Goal: Information Seeking & Learning: Learn about a topic

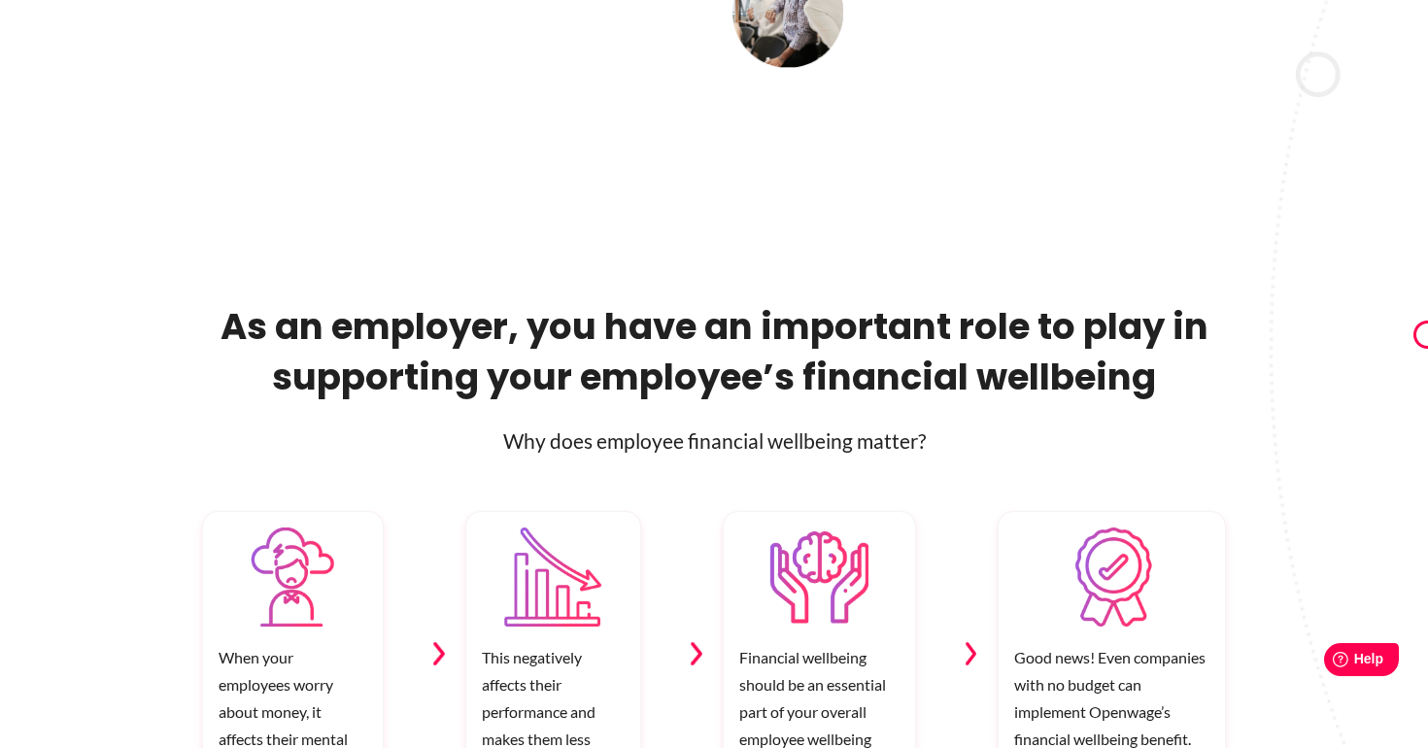
scroll to position [713, 0]
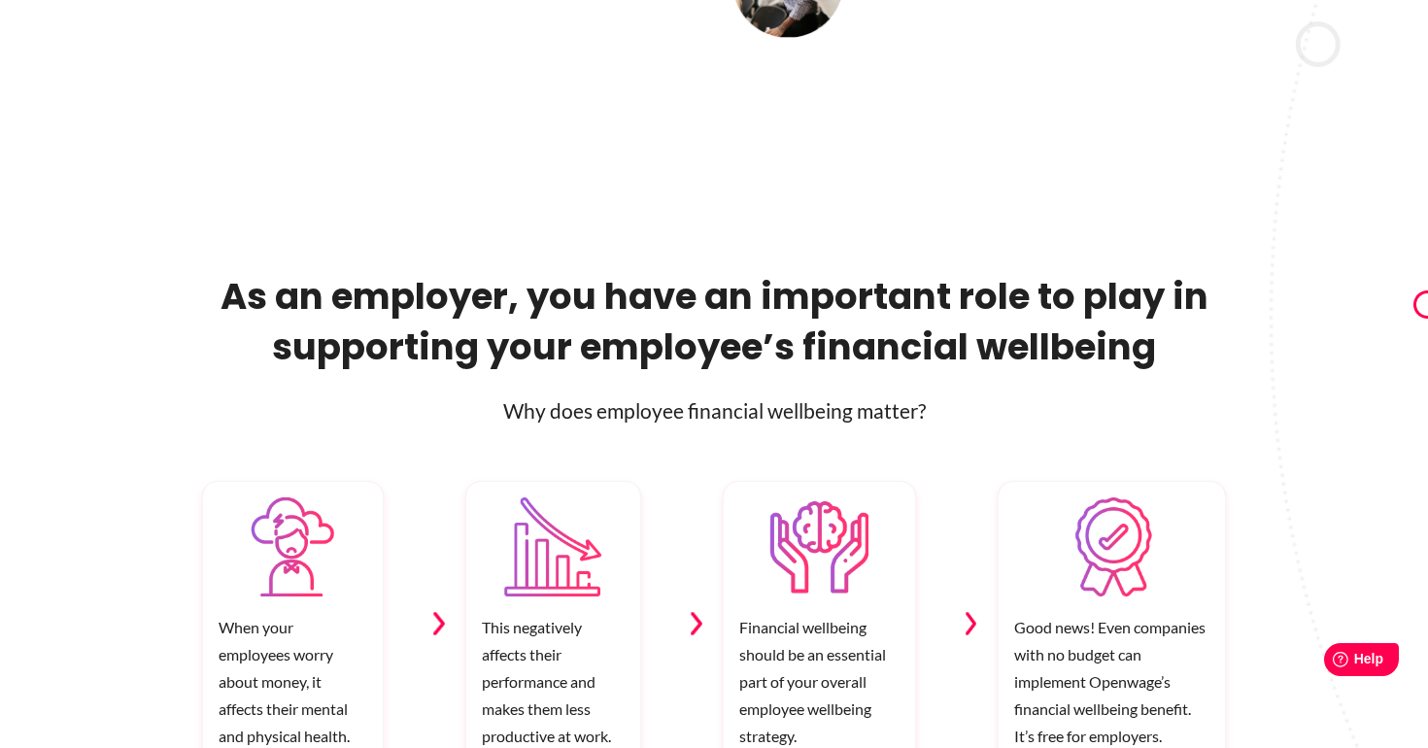
click at [636, 355] on h2 "As an employer, you have an important role to play in supporting your employee’…" at bounding box center [714, 321] width 1024 height 101
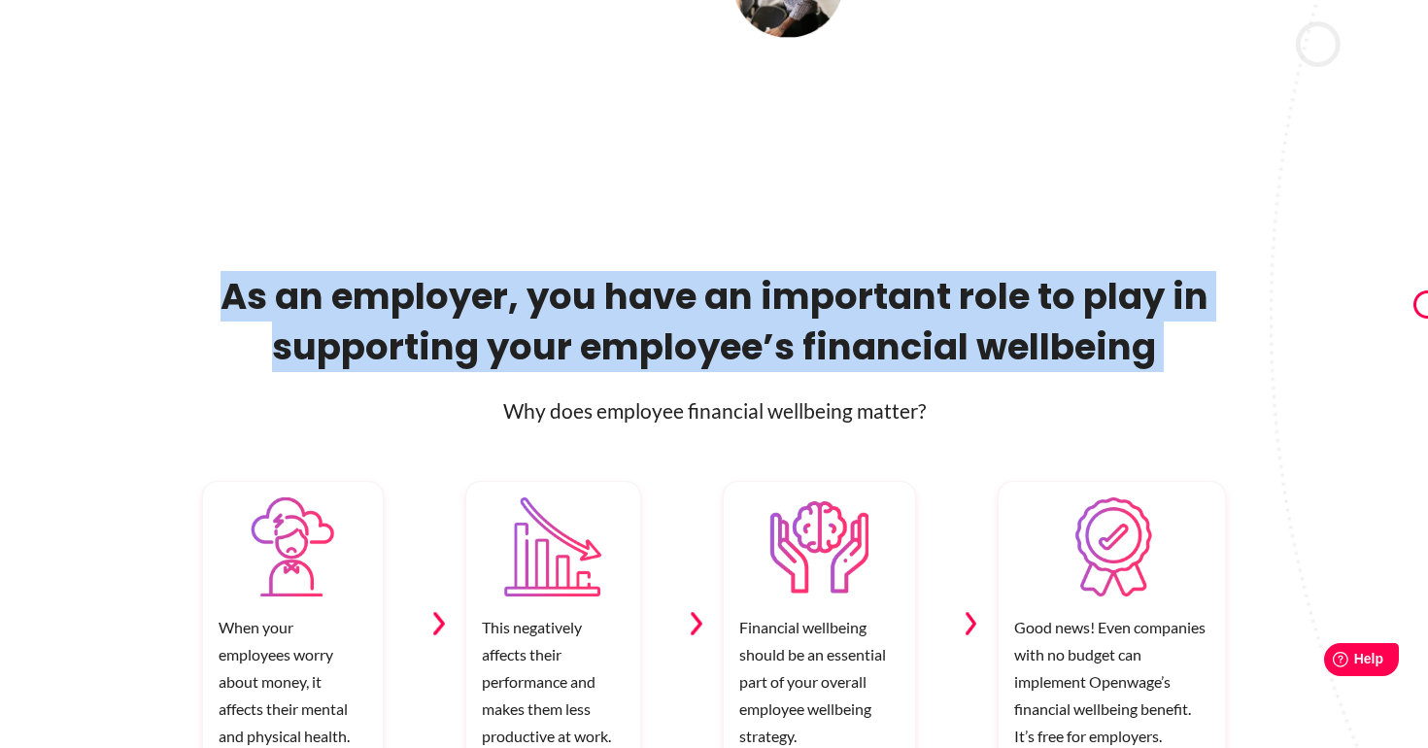
click at [636, 355] on h2 "As an employer, you have an important role to play in supporting your employee’…" at bounding box center [714, 321] width 1024 height 101
click at [541, 365] on h2 "As an employer, you have an important role to play in supporting your employee’…" at bounding box center [714, 321] width 1024 height 101
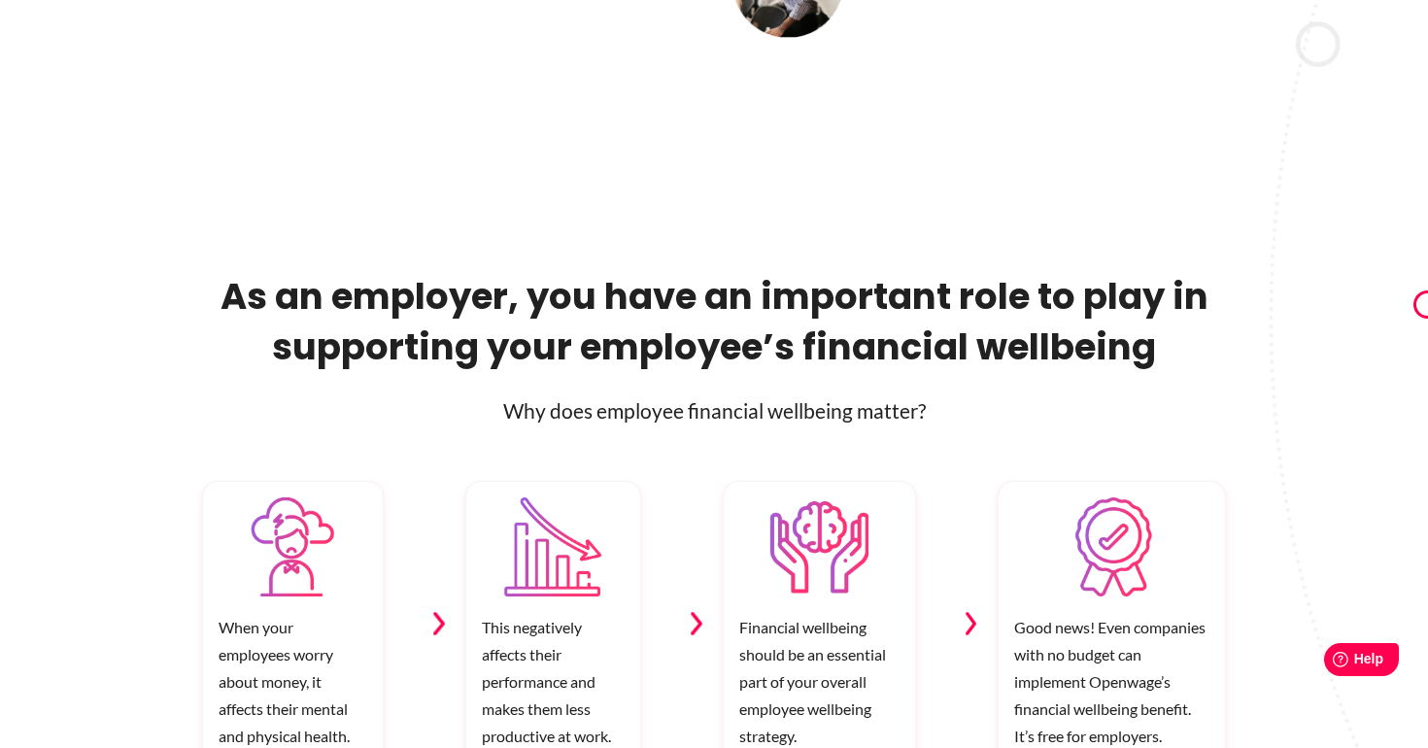
click at [269, 344] on h2 "As an employer, you have an important role to play in supporting your employee’…" at bounding box center [714, 321] width 1024 height 101
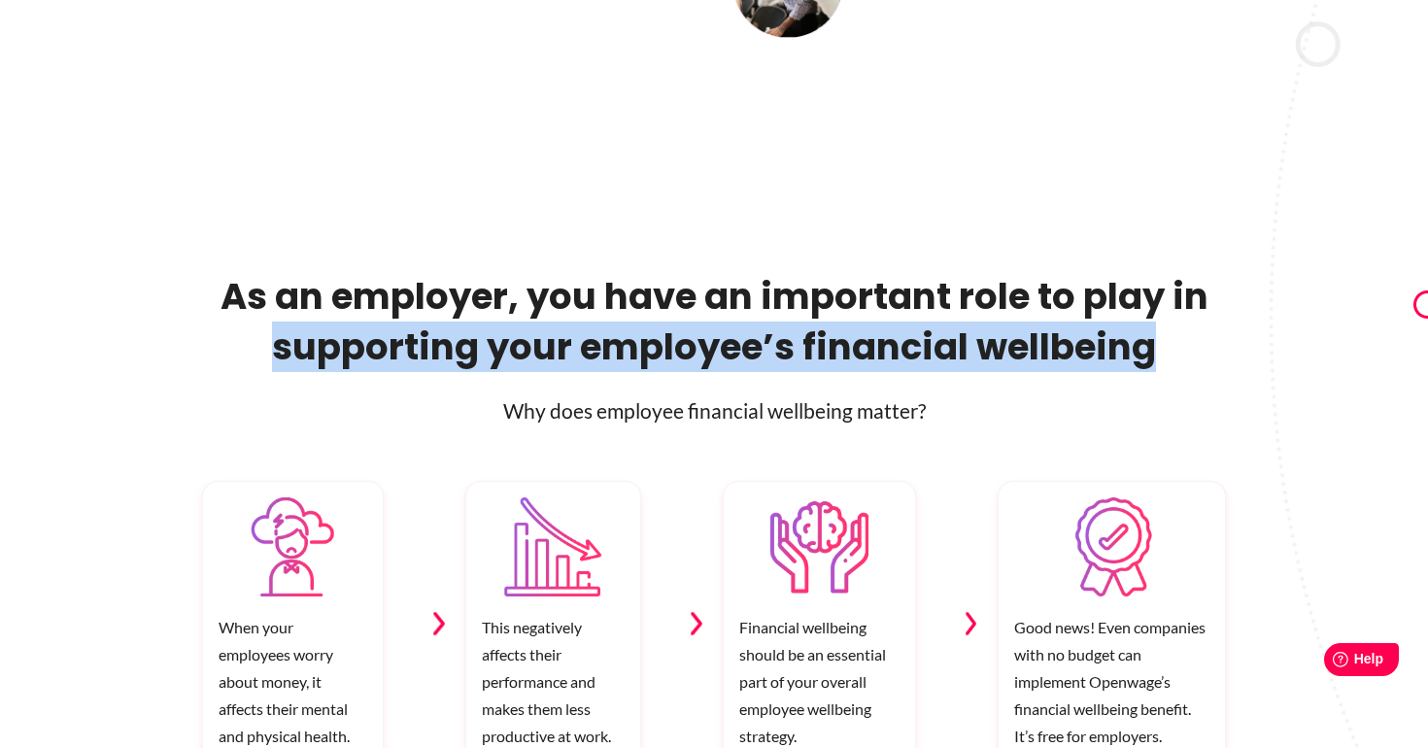
drag, startPoint x: 275, startPoint y: 347, endPoint x: 1212, endPoint y: 339, distance: 937.5
click at [1212, 339] on h2 "As an employer, you have an important role to play in supporting your employee’…" at bounding box center [714, 321] width 1024 height 101
copy h2 "supporting your employee’s financial wellbeing"
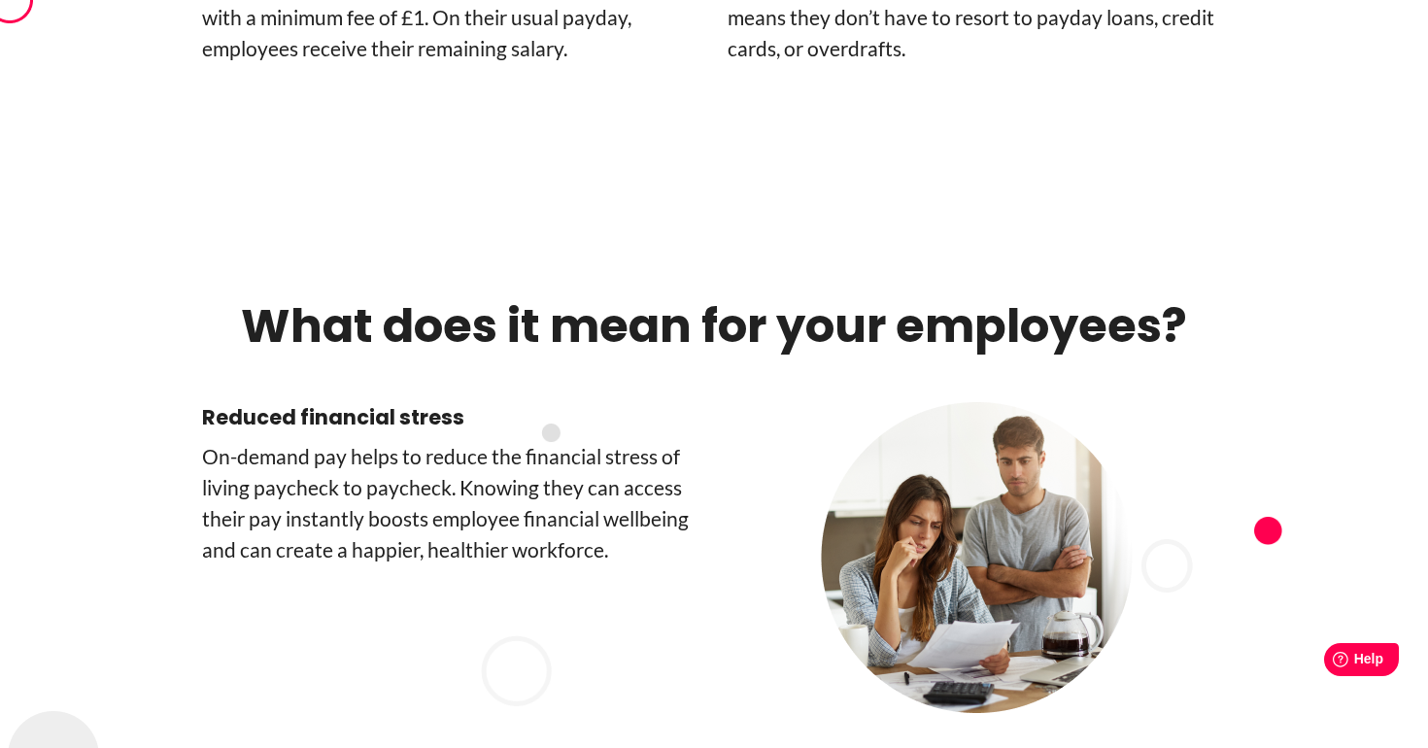
scroll to position [5080, 0]
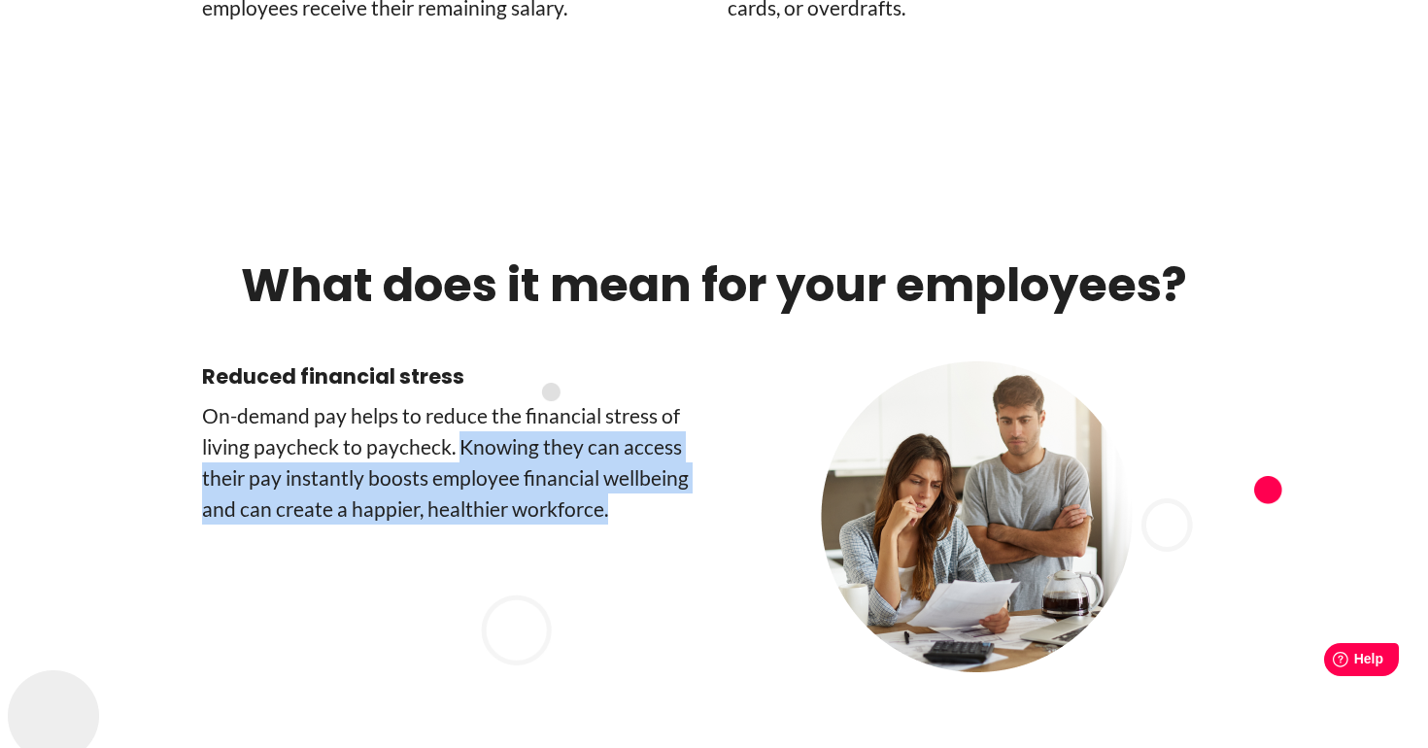
drag, startPoint x: 613, startPoint y: 366, endPoint x: 455, endPoint y: 304, distance: 170.1
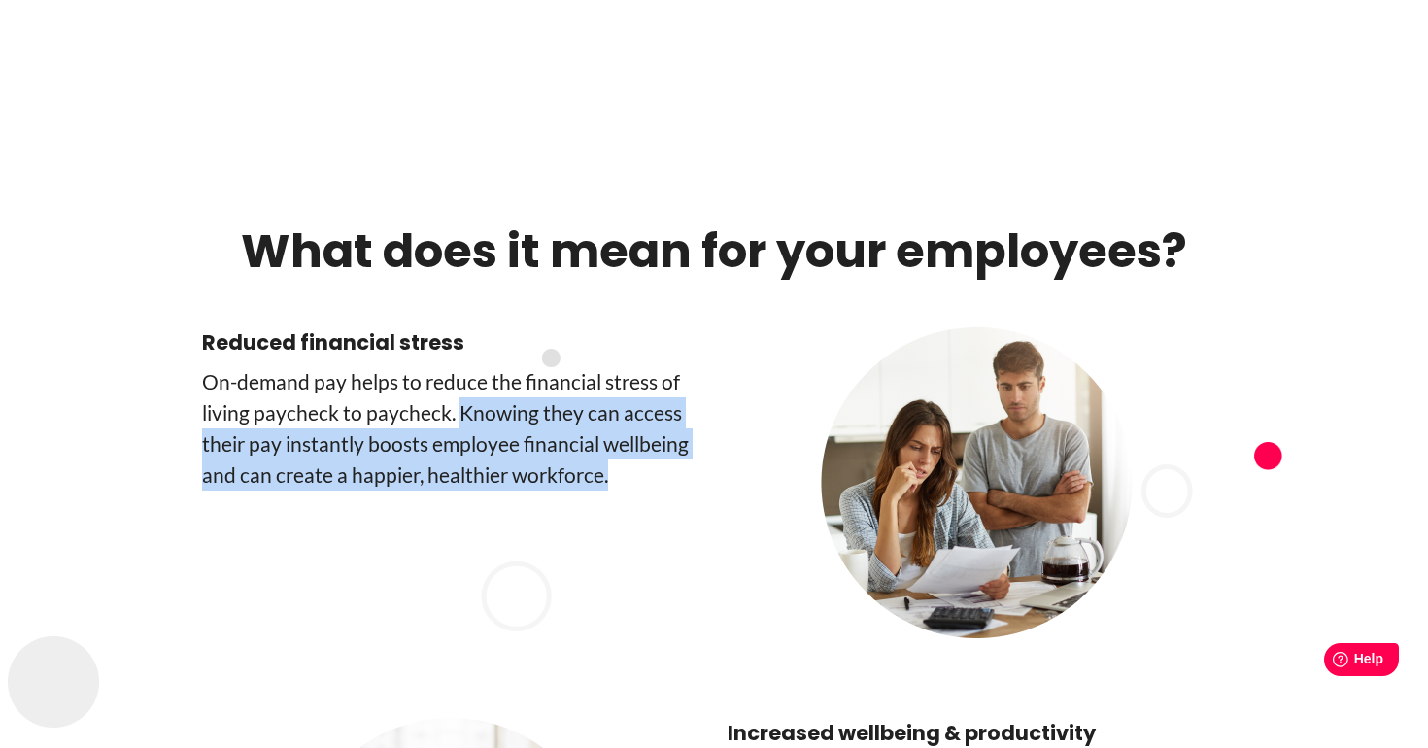
scroll to position [5203, 0]
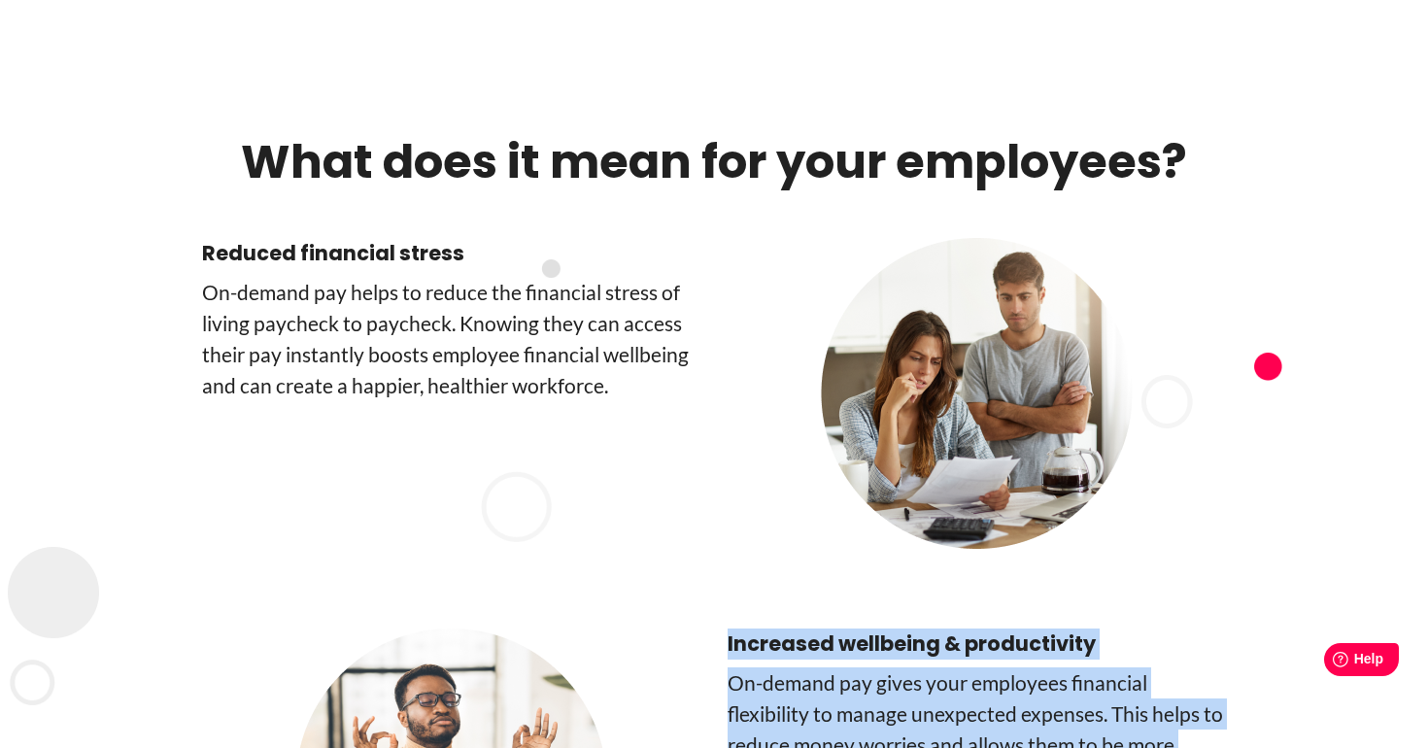
drag, startPoint x: 725, startPoint y: 499, endPoint x: 1035, endPoint y: 639, distance: 340.0
copy div "Increased wellbeing & productivity On-demand pay gives your employees financial…"
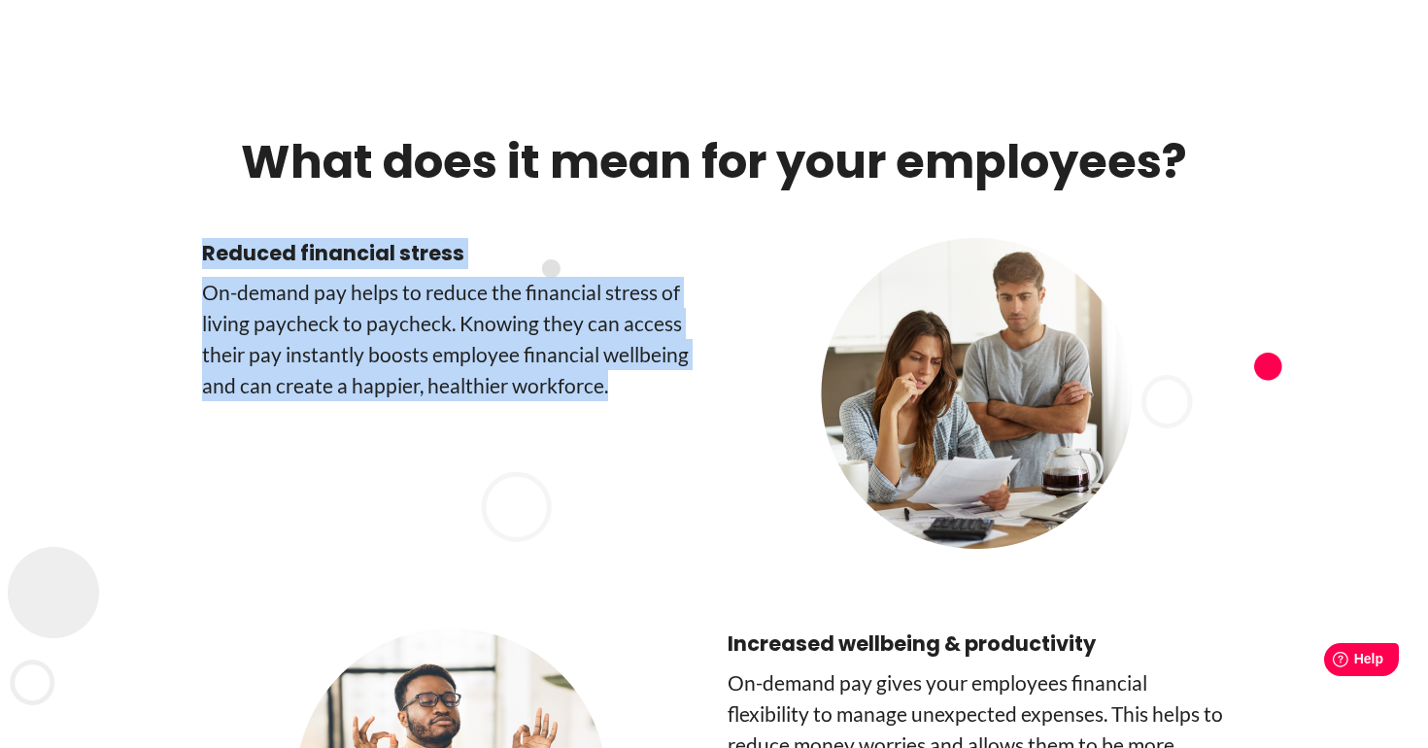
drag, startPoint x: 193, startPoint y: 109, endPoint x: 639, endPoint y: 246, distance: 466.4
click at [639, 246] on div "Reduced financial stress On-­demand pay helps to reduce the financial stress of…" at bounding box center [713, 398] width 1107 height 321
copy div "Reduced financial stress On-­demand pay helps to reduce the financial stress of…"
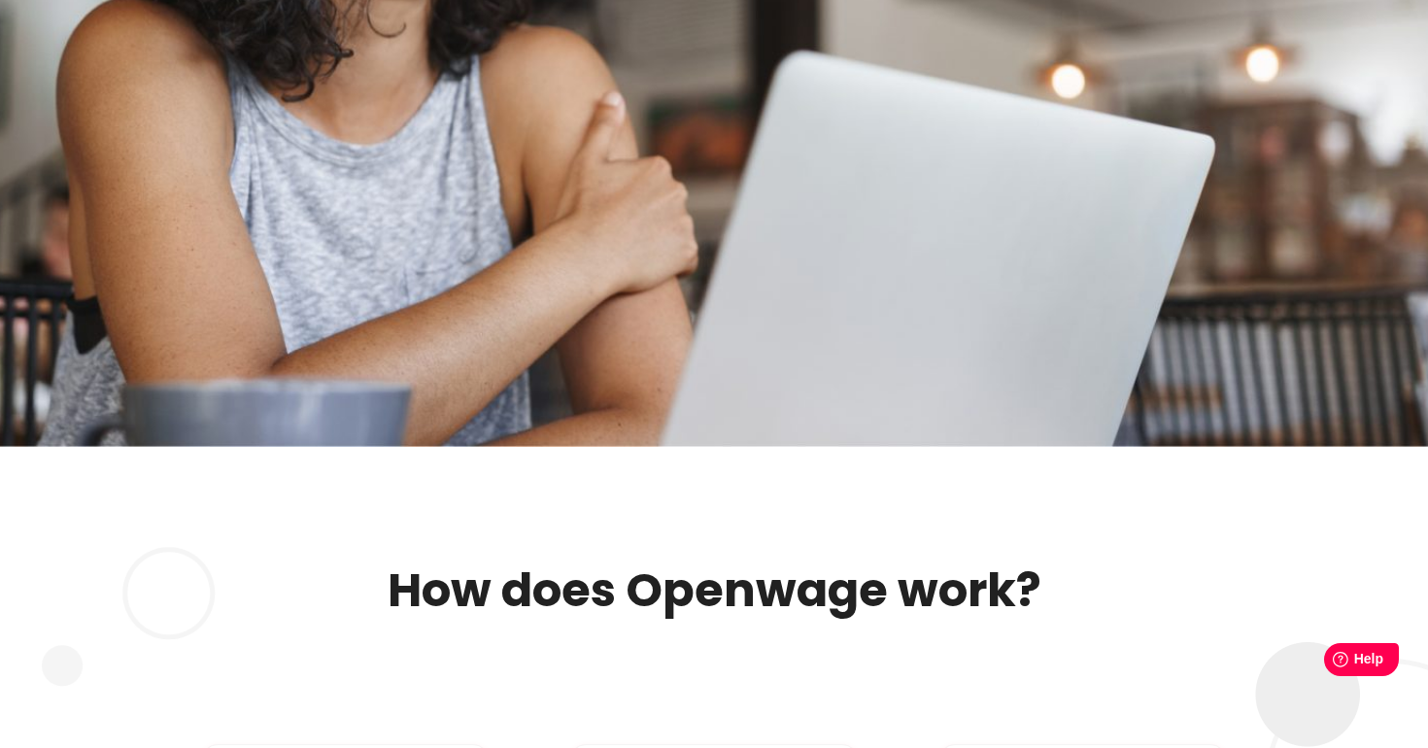
scroll to position [13494, 0]
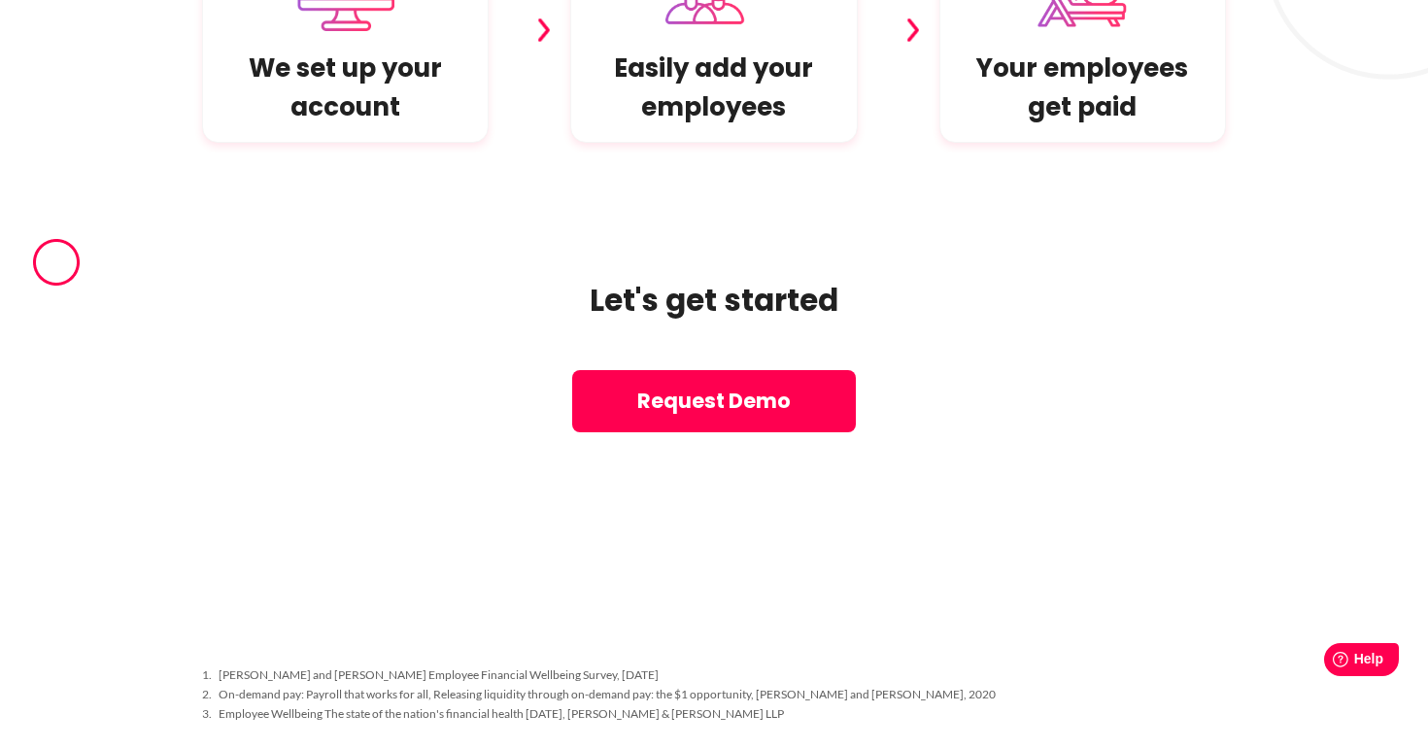
drag, startPoint x: 498, startPoint y: 212, endPoint x: 990, endPoint y: 5, distance: 533.3
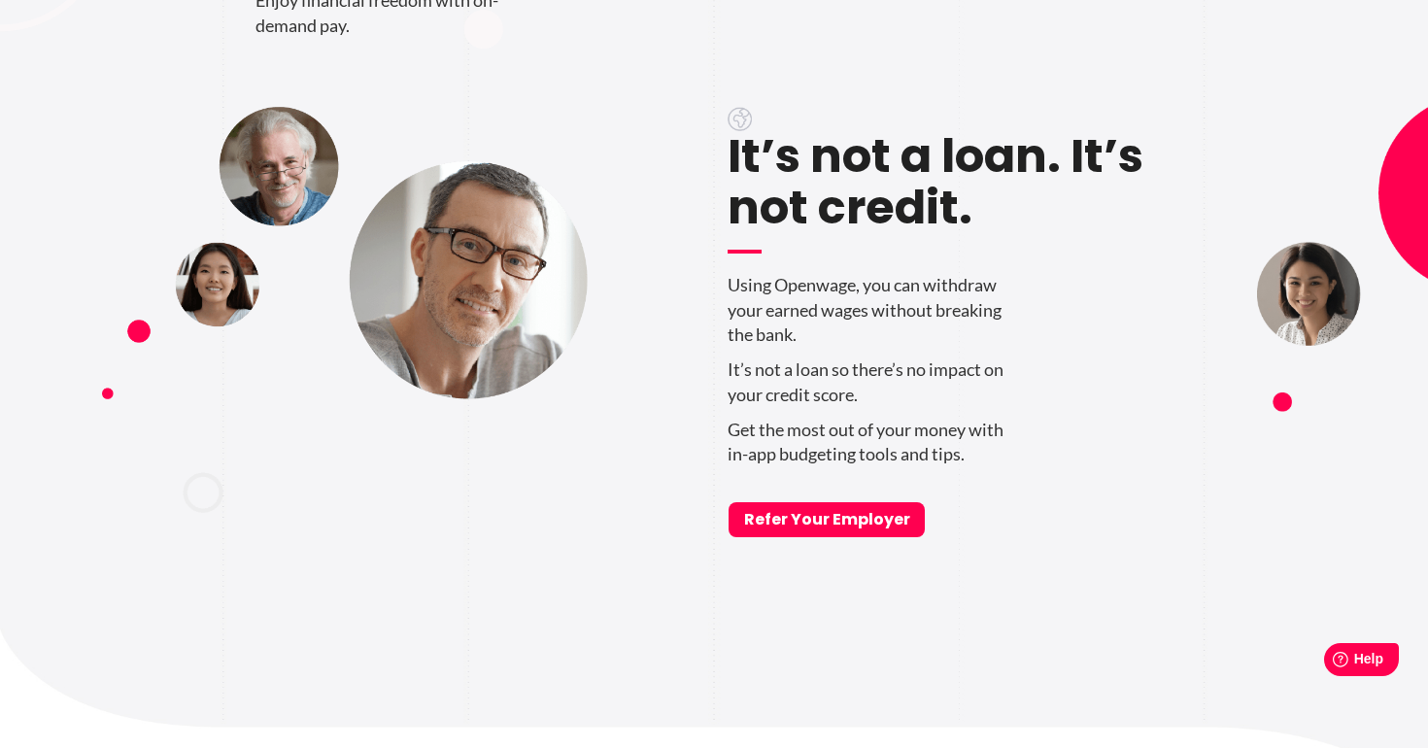
scroll to position [1092, 0]
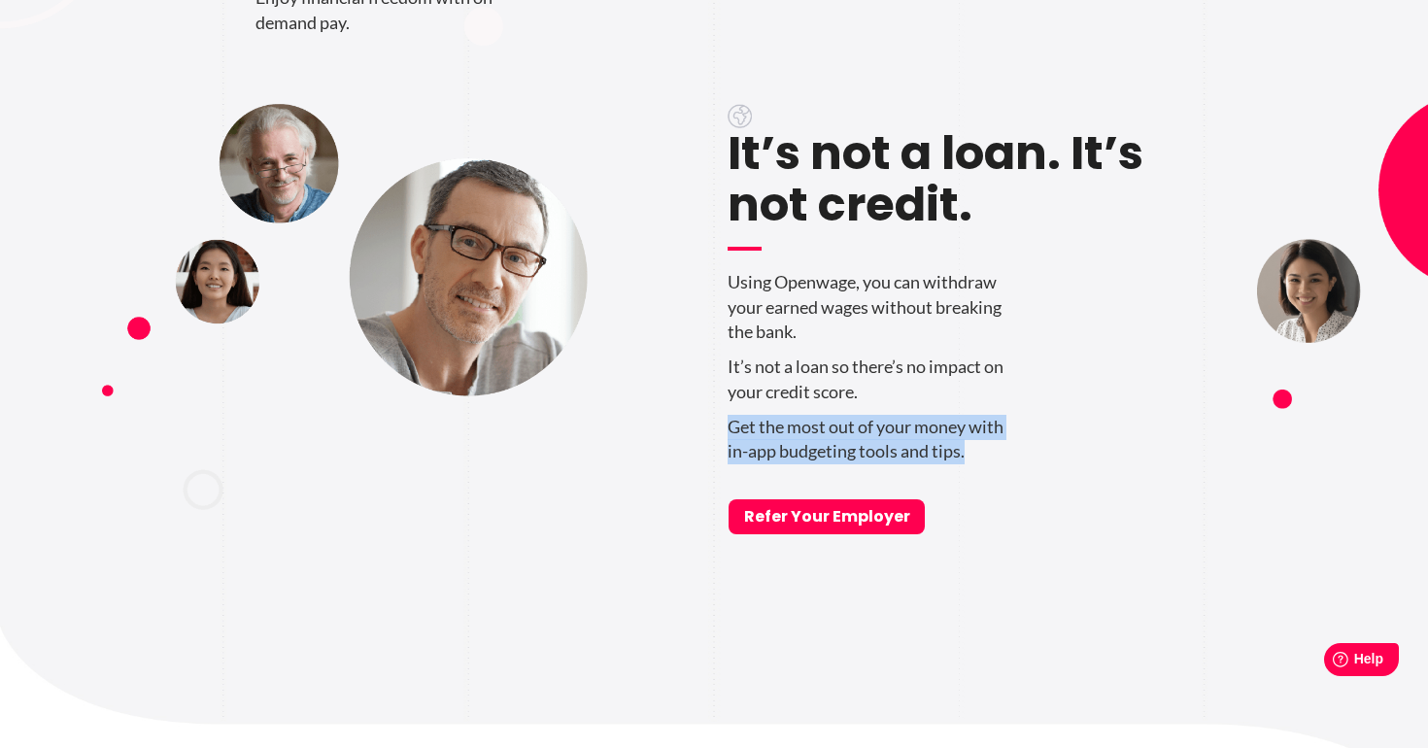
drag, startPoint x: 730, startPoint y: 427, endPoint x: 986, endPoint y: 453, distance: 257.7
click at [986, 453] on p "Get the most out of your money with in-app budgeting tools and tips." at bounding box center [950, 440] width 445 height 50
copy p "Get the most out of your money with in-app budgeting tools and tips."
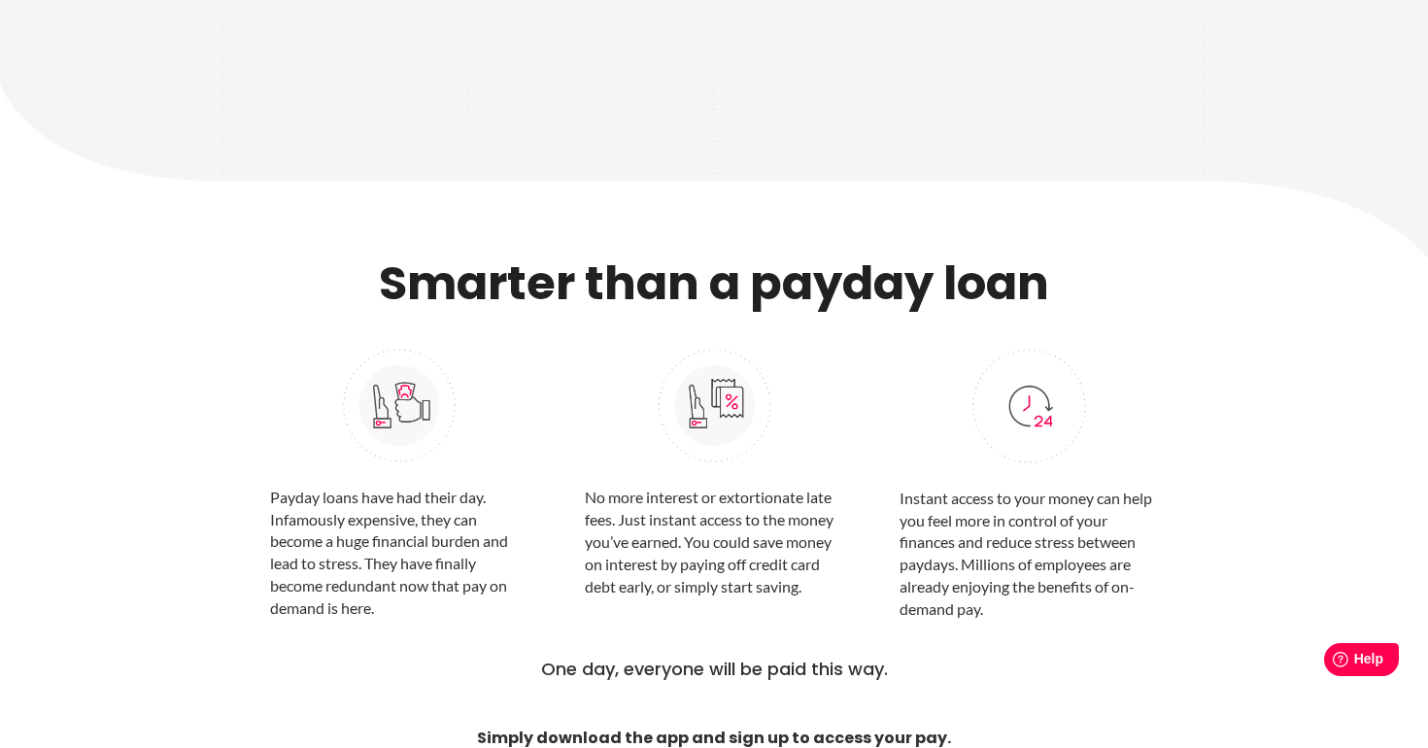
scroll to position [1699, 0]
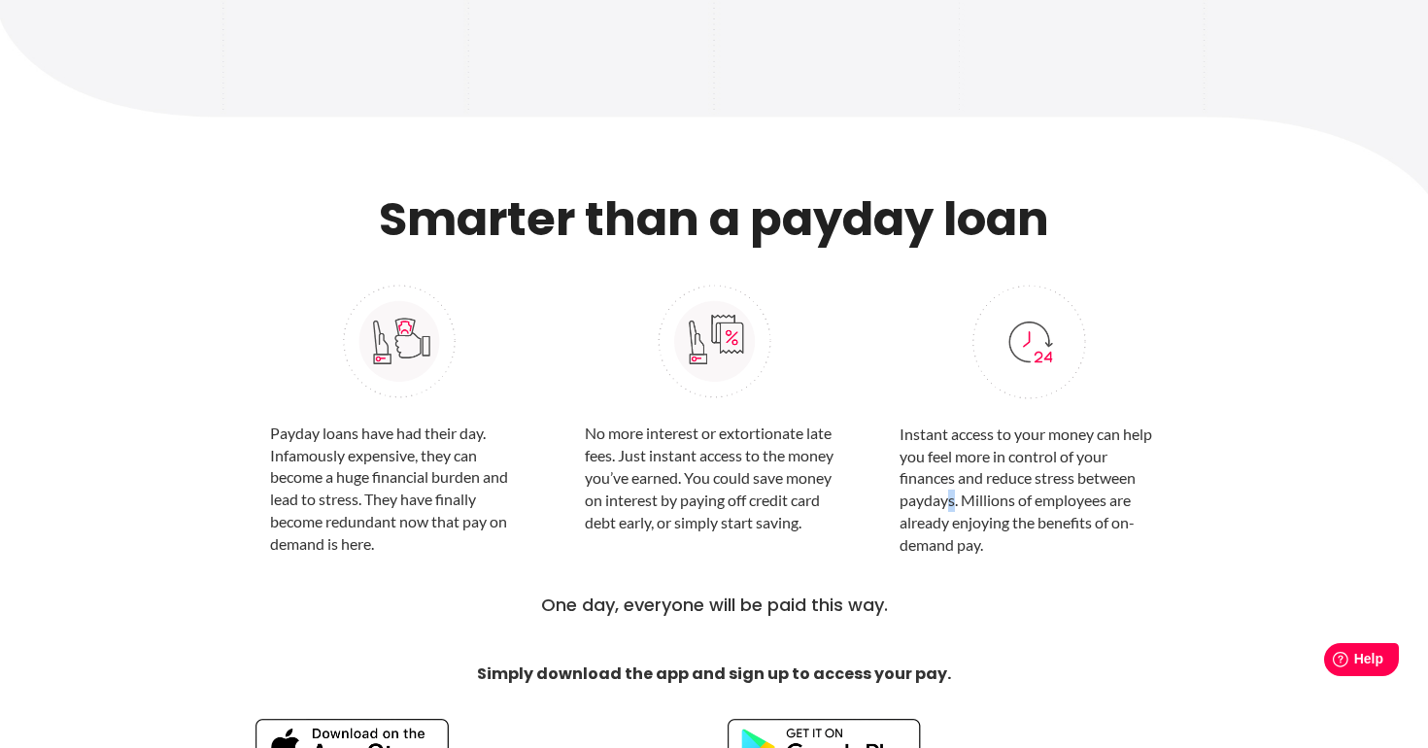
drag, startPoint x: 955, startPoint y: 507, endPoint x: 944, endPoint y: 506, distance: 10.7
click at [944, 506] on p "Instant access to your money can help you feel more in control of your finances…" at bounding box center [1029, 490] width 258 height 133
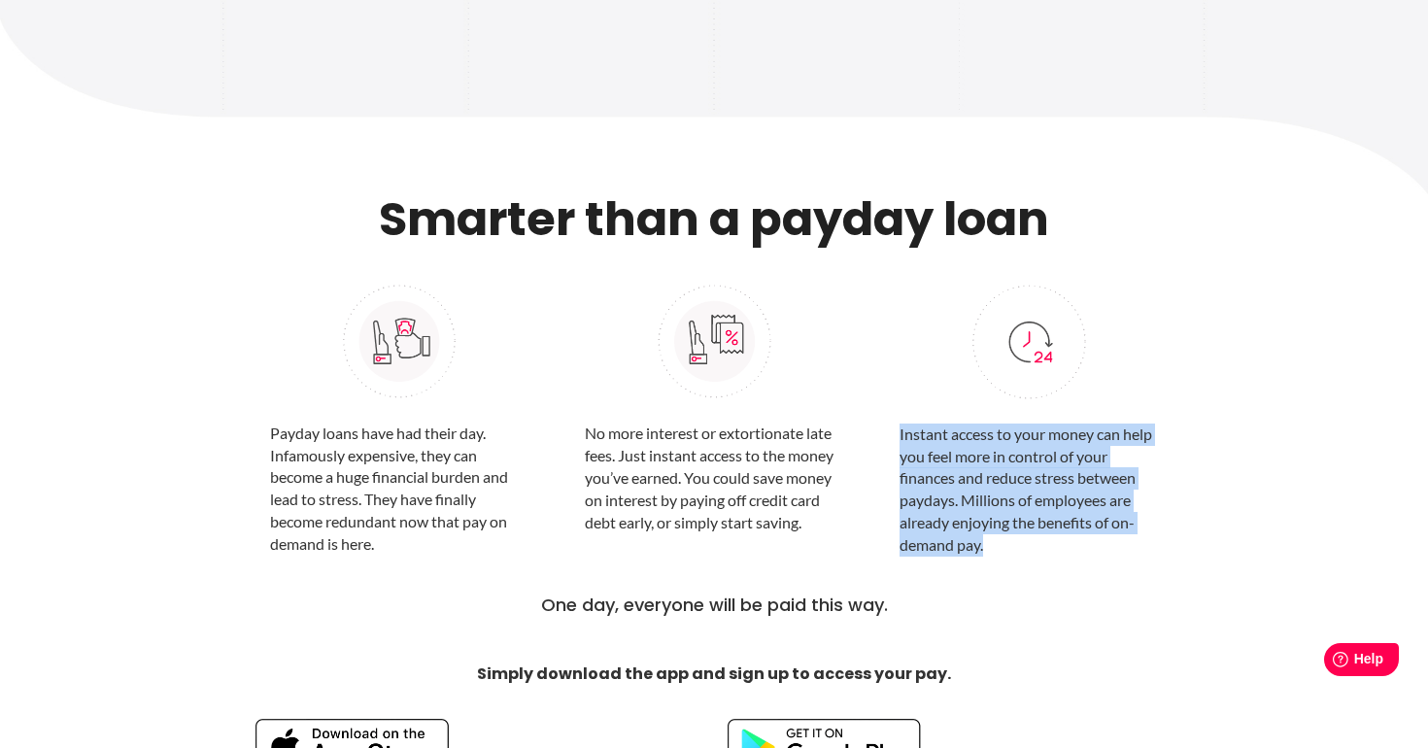
drag, startPoint x: 986, startPoint y: 546, endPoint x: 880, endPoint y: 430, distance: 156.8
click at [880, 430] on div "Payday loans have had their day. Infamously expensive, they can become a huge f…" at bounding box center [713, 413] width 917 height 306
copy p "Instant access to your money can help you feel more in control of your finances…"
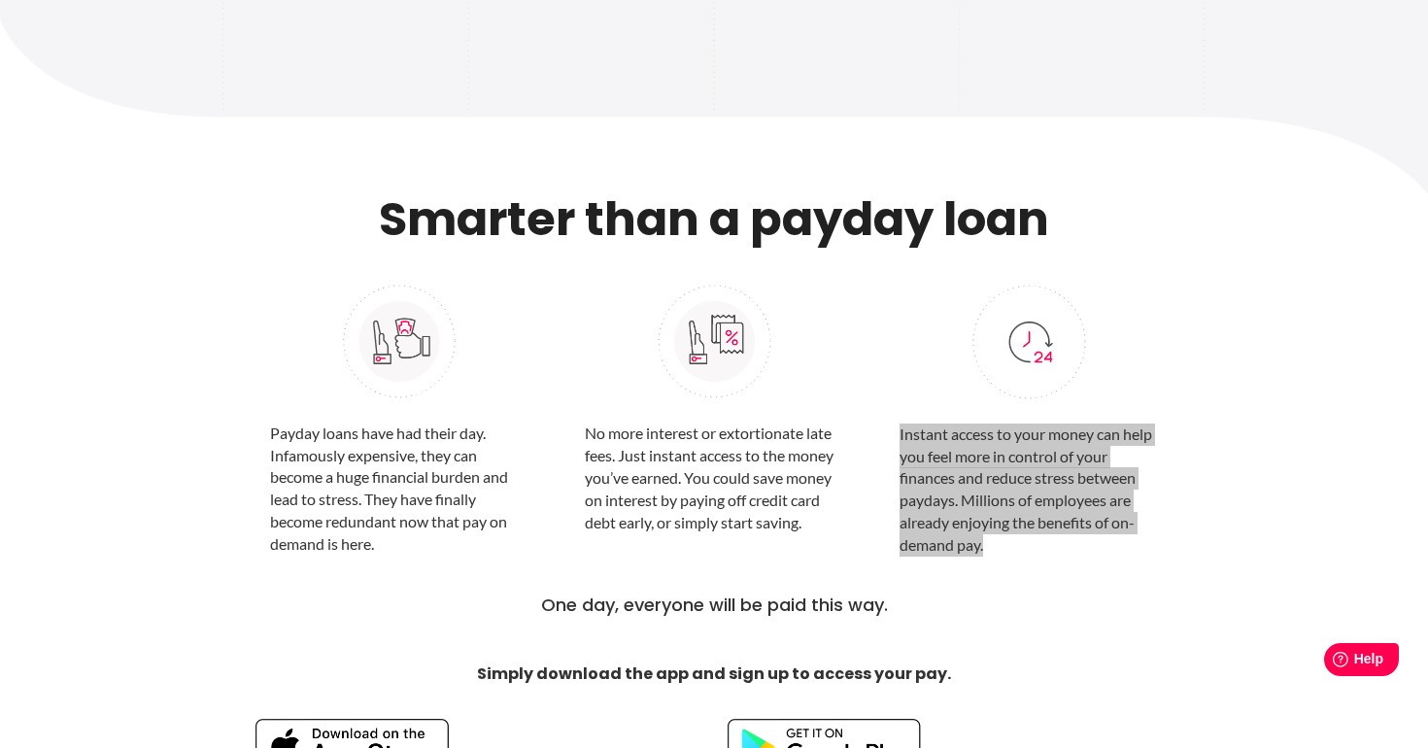
drag, startPoint x: 935, startPoint y: 460, endPoint x: 880, endPoint y: 3, distance: 460.8
